Goal: Task Accomplishment & Management: Manage account settings

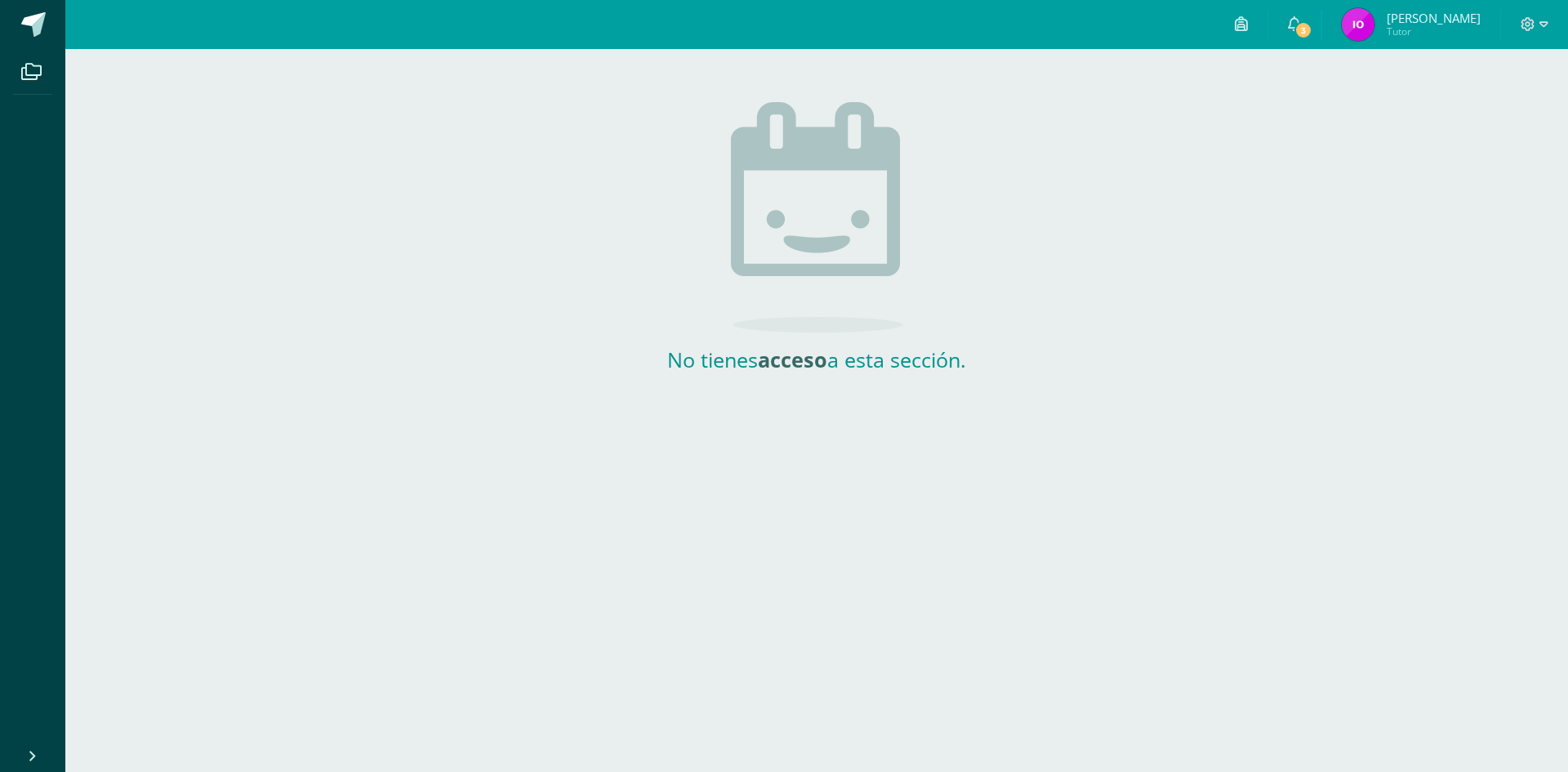
click at [1414, 28] on span "Tutor" at bounding box center [1434, 31] width 94 height 14
click at [1312, 32] on span "3" at bounding box center [1304, 30] width 18 height 18
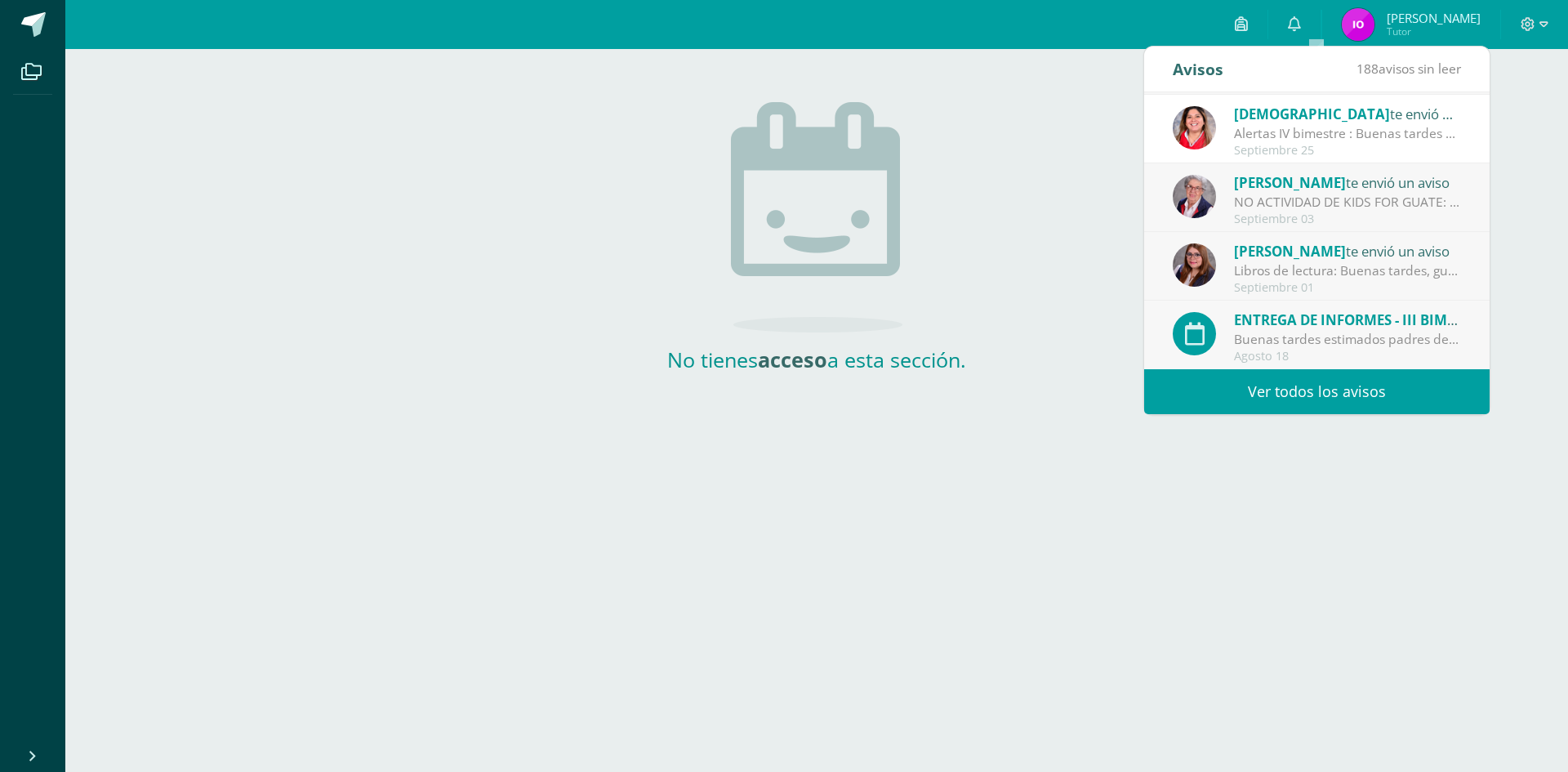
scroll to position [190, 0]
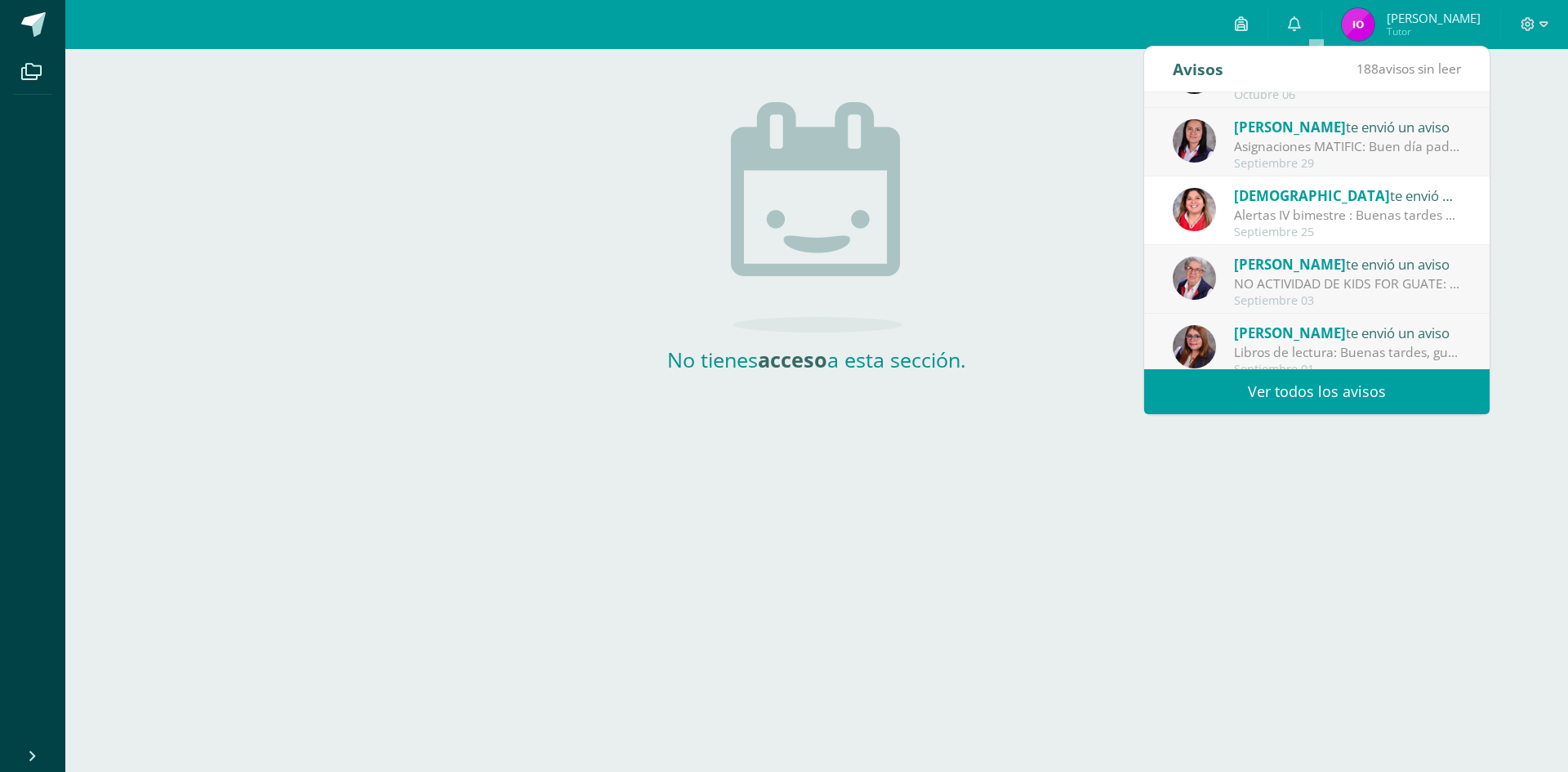
click at [1341, 384] on link "Ver todos los avisos" at bounding box center [1317, 392] width 345 height 45
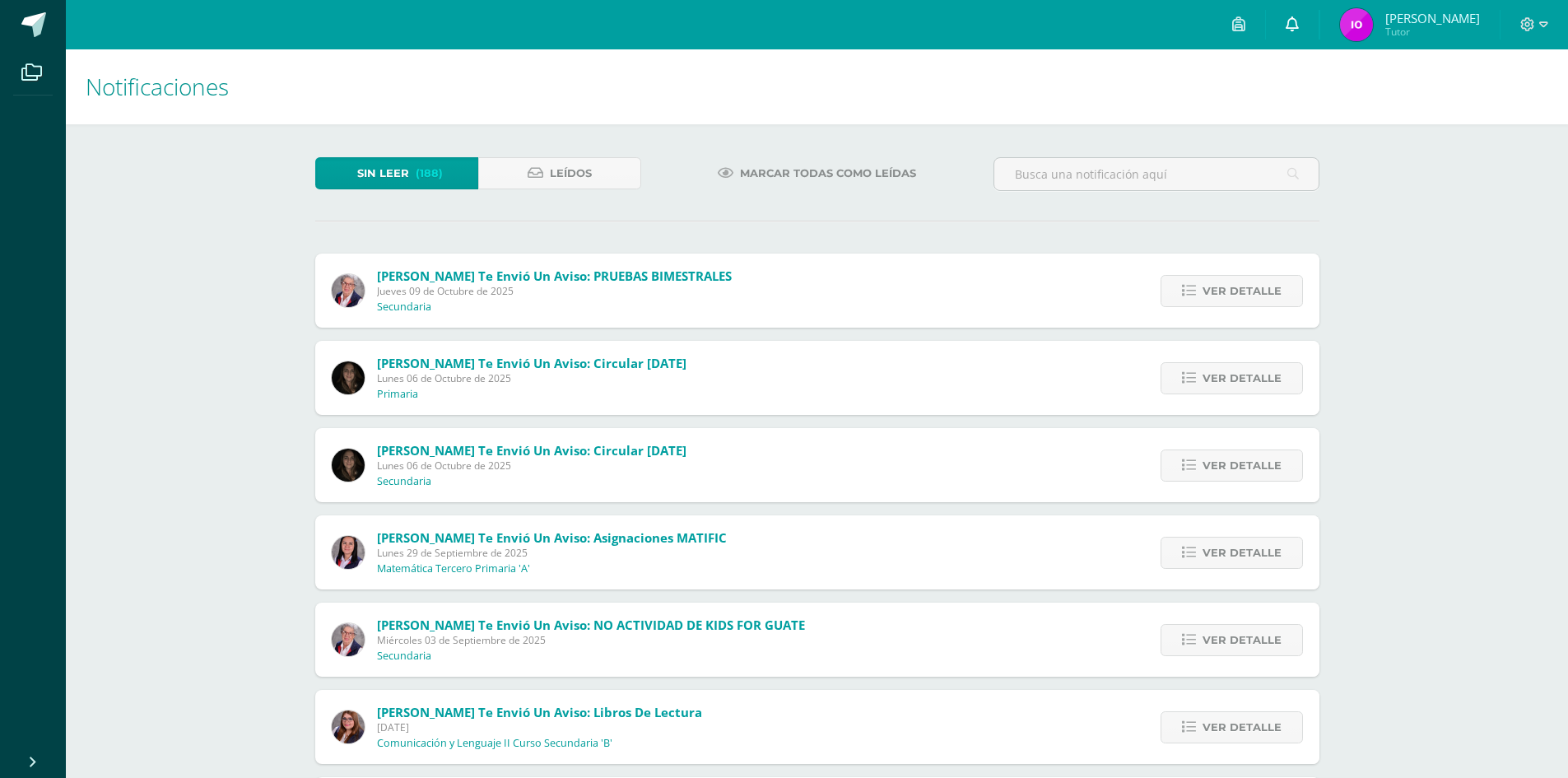
click at [1299, 18] on icon at bounding box center [1292, 23] width 14 height 15
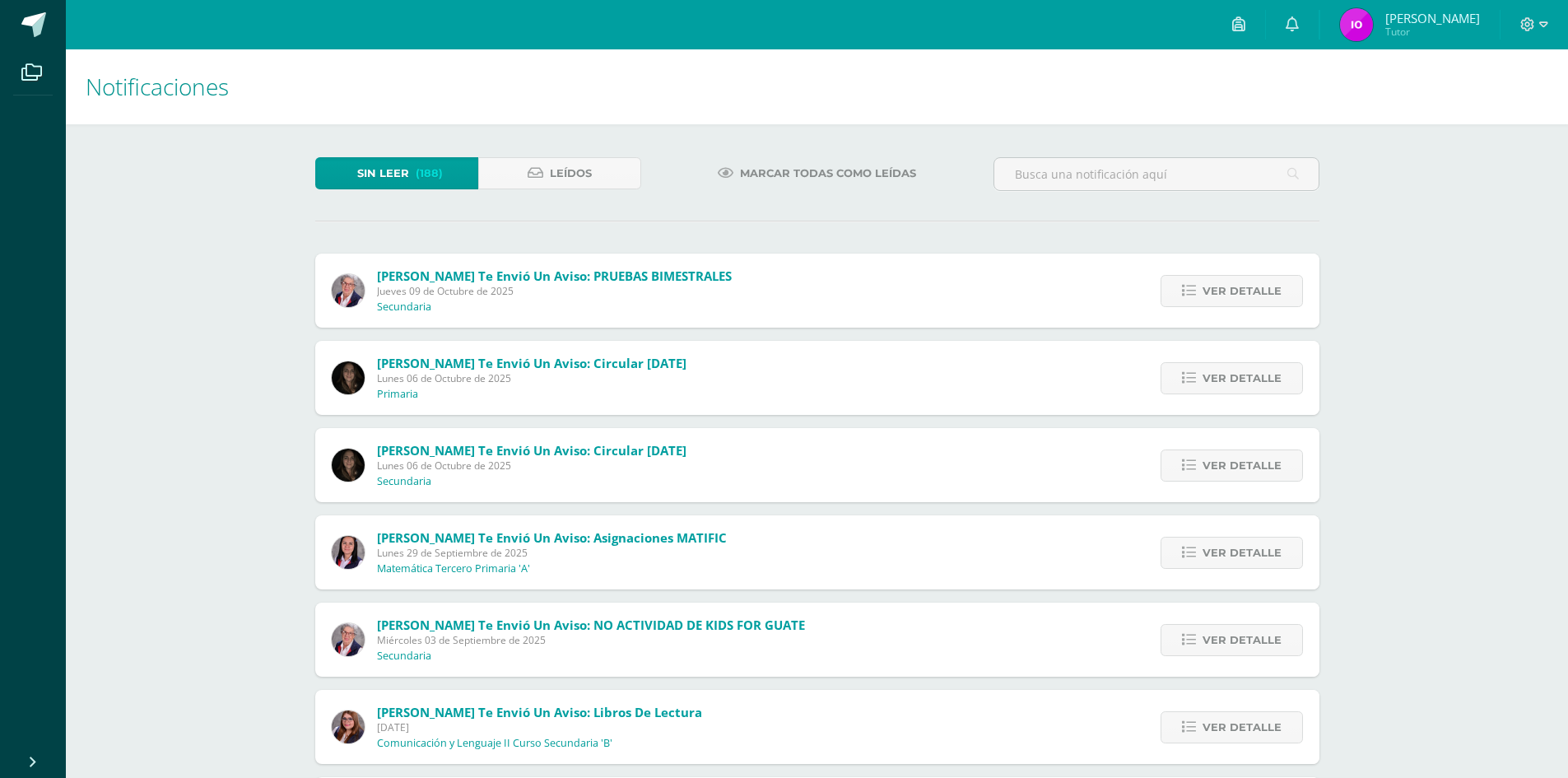
click at [1448, 27] on span "Tutor" at bounding box center [1432, 31] width 94 height 14
click at [1245, 24] on icon at bounding box center [1238, 23] width 14 height 15
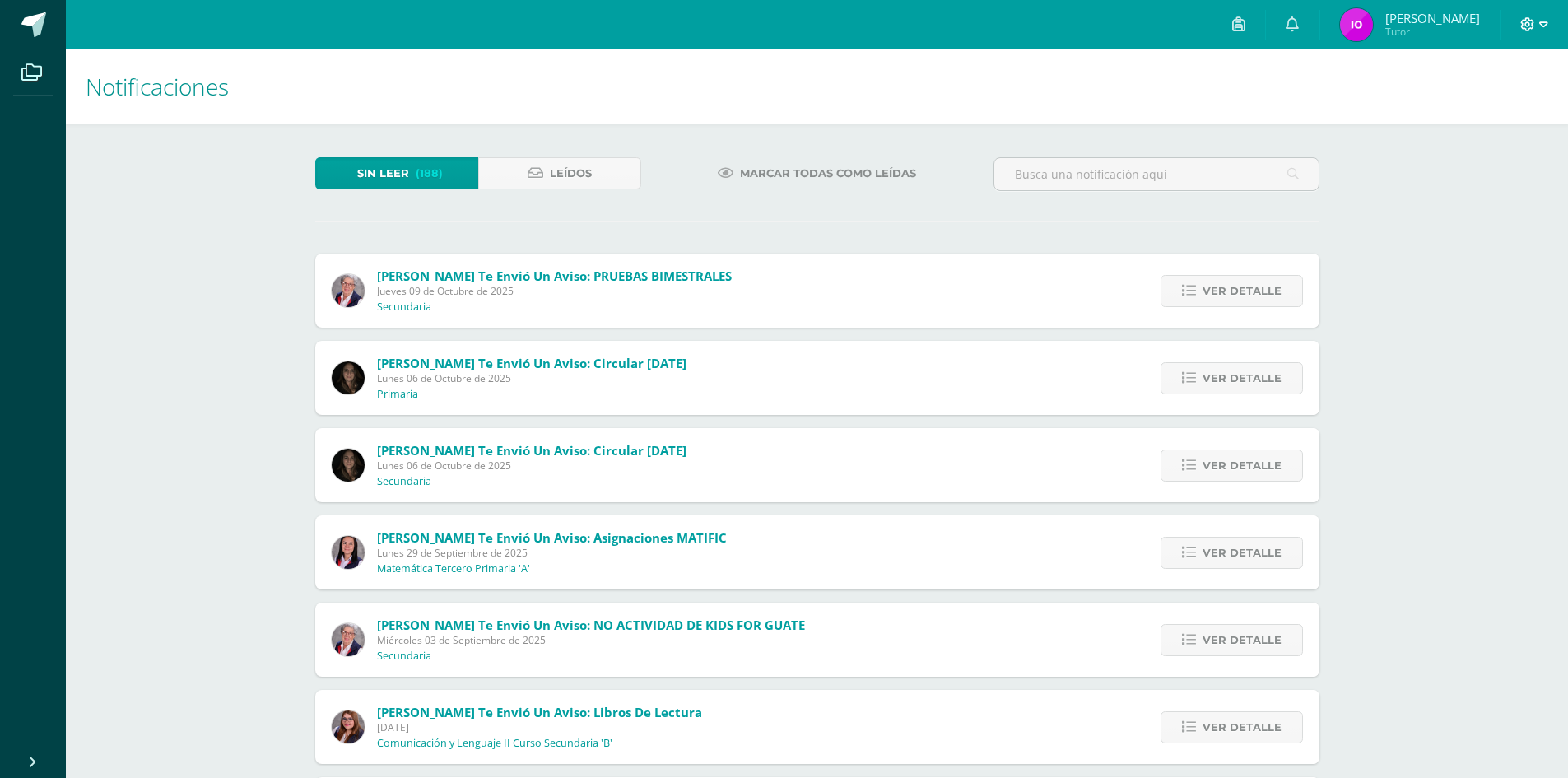
click at [1530, 27] on icon at bounding box center [1527, 24] width 15 height 15
click at [553, 167] on span "Leídos" at bounding box center [571, 173] width 42 height 30
